Goal: Find specific page/section: Find specific page/section

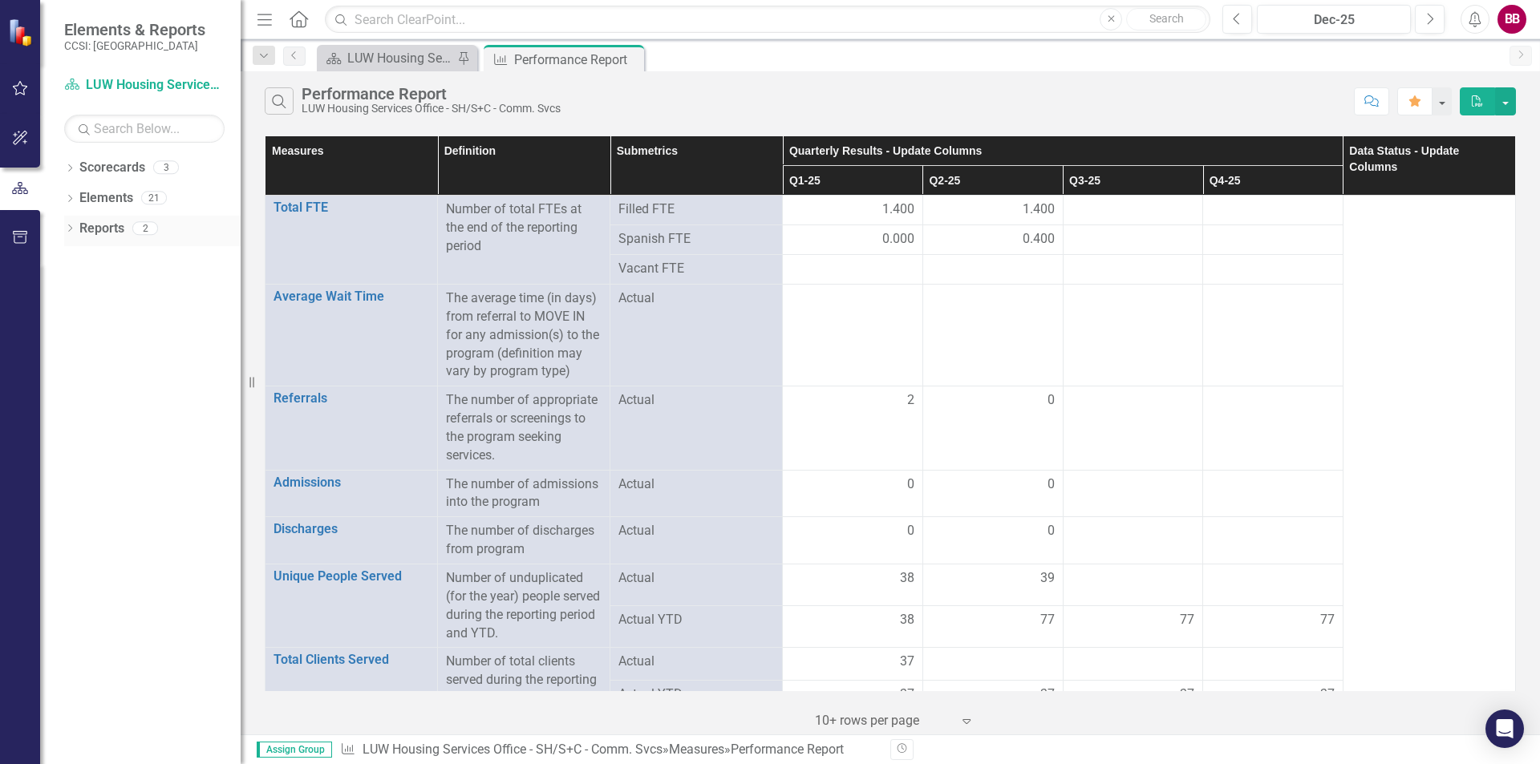
click at [143, 225] on div "2" at bounding box center [145, 228] width 26 height 14
click at [68, 222] on div "Dropdown Reports 2" at bounding box center [152, 231] width 176 height 30
click at [149, 228] on div "2" at bounding box center [145, 228] width 26 height 14
click at [152, 227] on div "2" at bounding box center [145, 228] width 26 height 14
click at [124, 174] on link "Scorecards" at bounding box center [112, 168] width 66 height 18
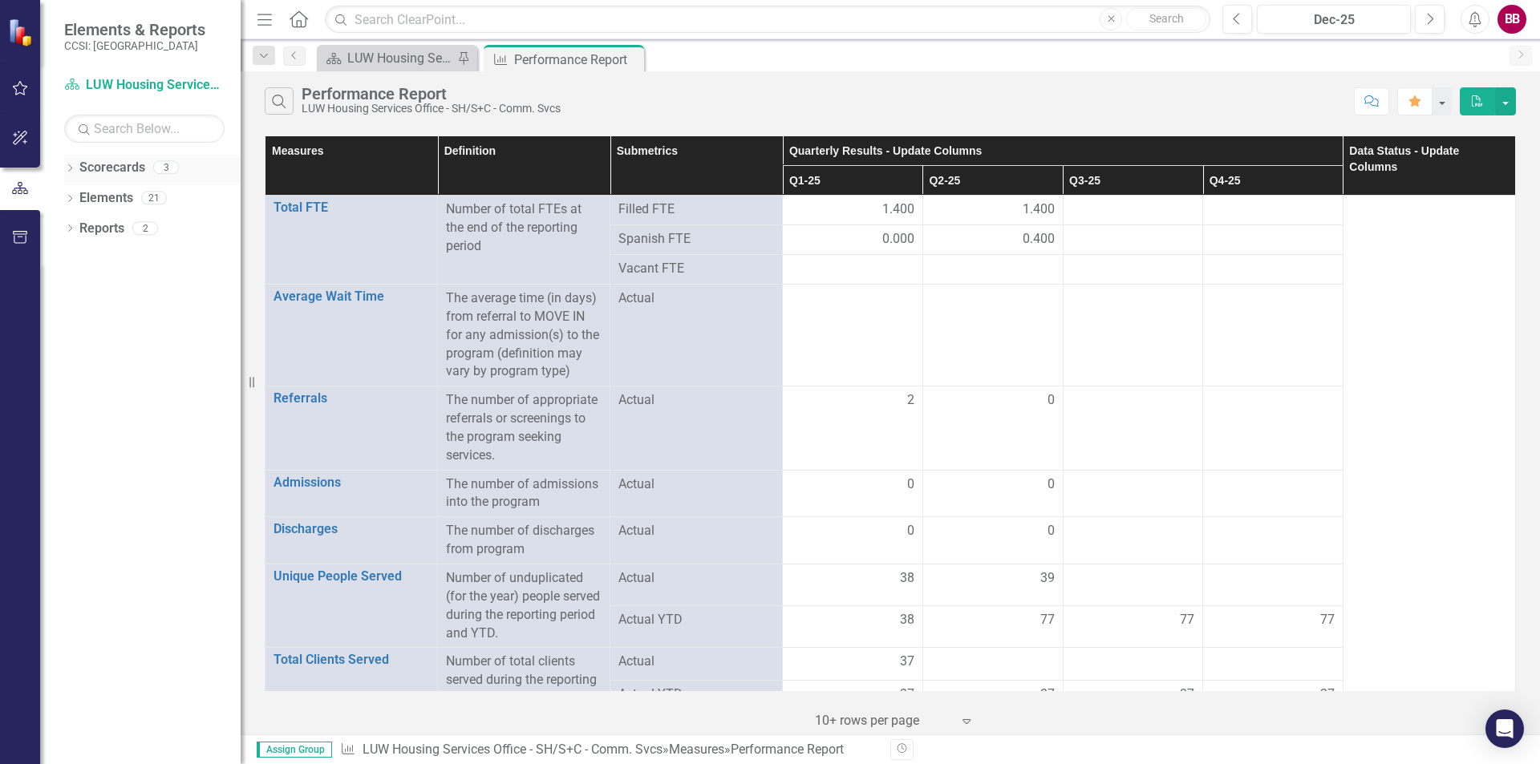
click at [66, 162] on div "Dropdown Scorecards 3" at bounding box center [152, 170] width 176 height 30
click at [67, 167] on icon "Dropdown" at bounding box center [69, 169] width 11 height 9
click at [137, 197] on link "Lifting Up [GEOGRAPHIC_DATA]" at bounding box center [164, 198] width 152 height 18
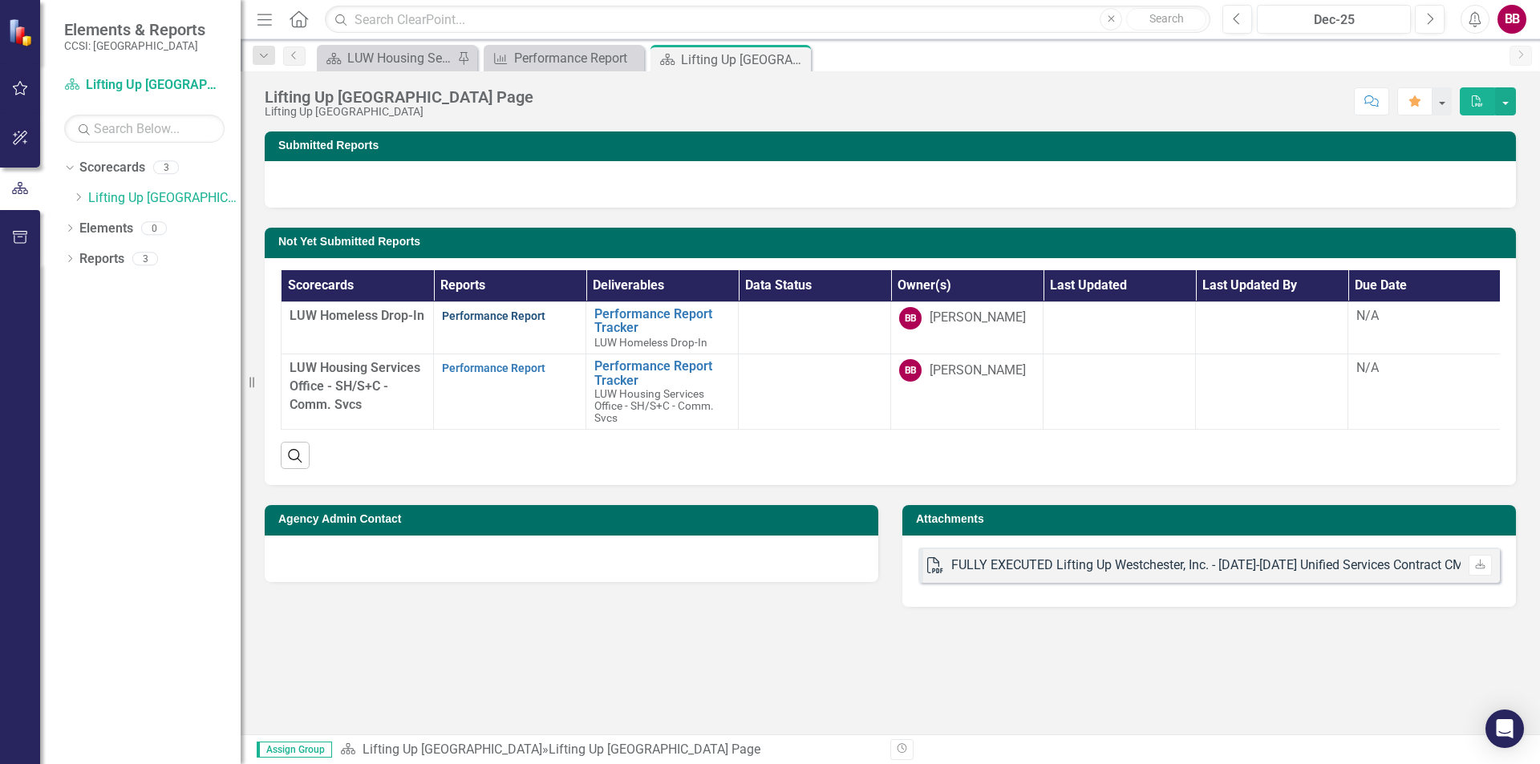
click at [469, 314] on link "Performance Report" at bounding box center [493, 316] width 103 height 13
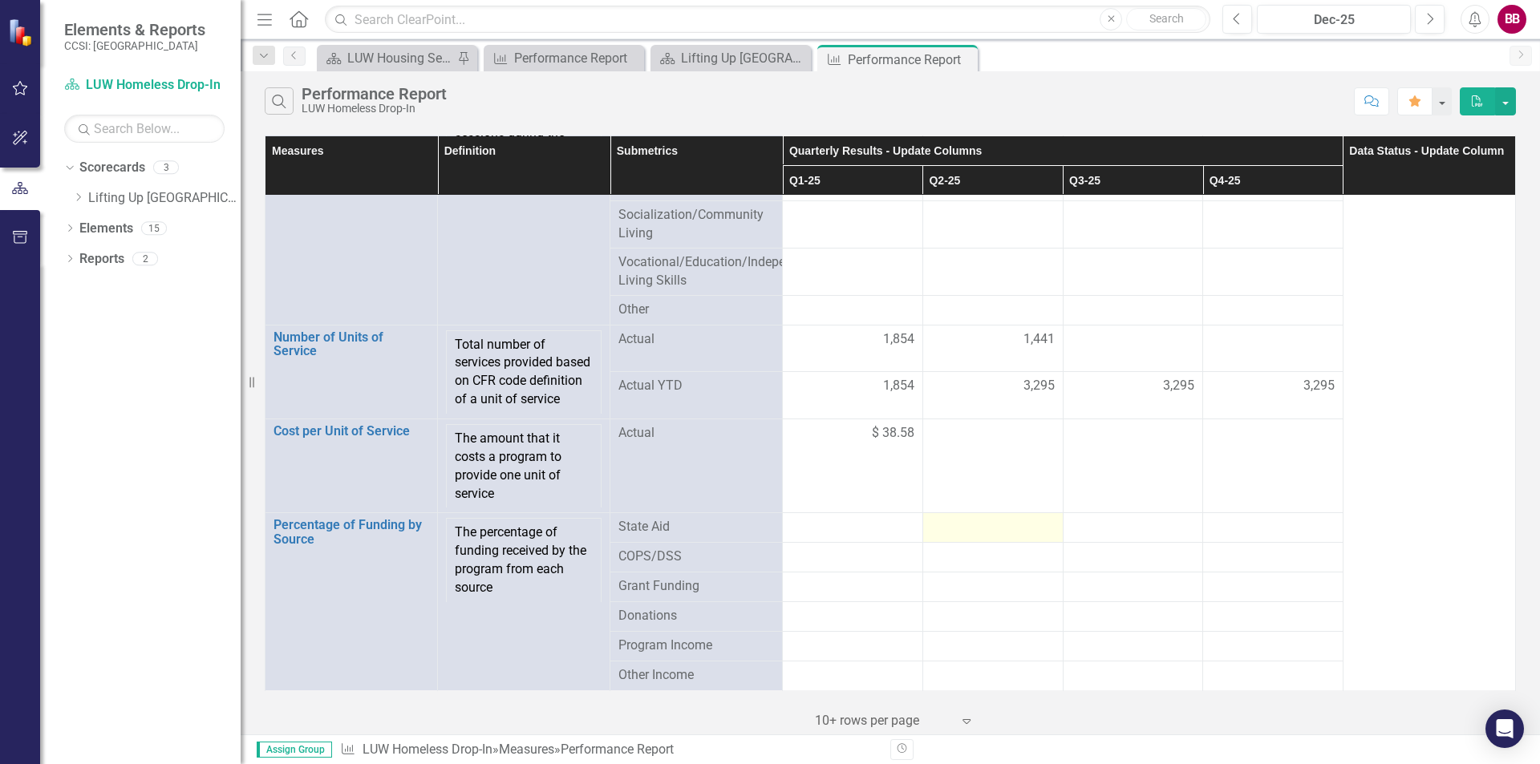
scroll to position [789, 0]
